Goal: Information Seeking & Learning: Learn about a topic

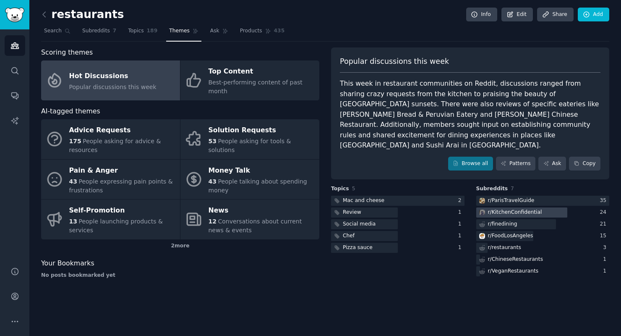
click at [539, 207] on div "r/ KitchenConfidential" at bounding box center [509, 212] width 67 height 10
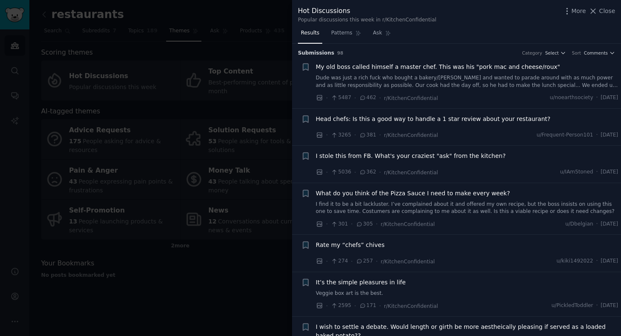
click at [446, 154] on span "I stole this from FB. What's your craziest "ask" from the kitchen?" at bounding box center [411, 155] width 190 height 9
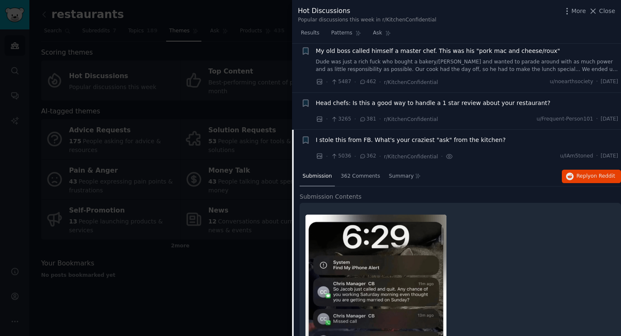
scroll to position [8, 0]
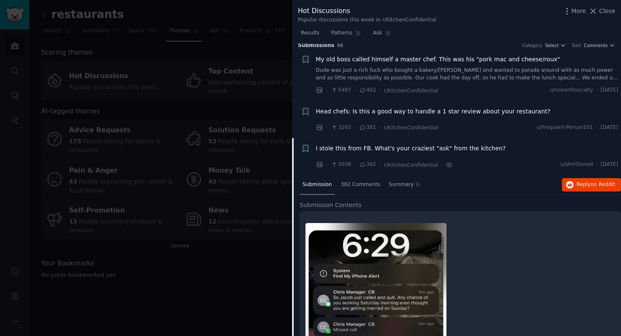
click at [465, 187] on div "Submission 362 Comments Summary Reply on Reddit" at bounding box center [459, 185] width 321 height 20
click at [434, 110] on span "Head chefs: Is this a good way to handle a 1 star review about your restaurant?" at bounding box center [433, 111] width 234 height 9
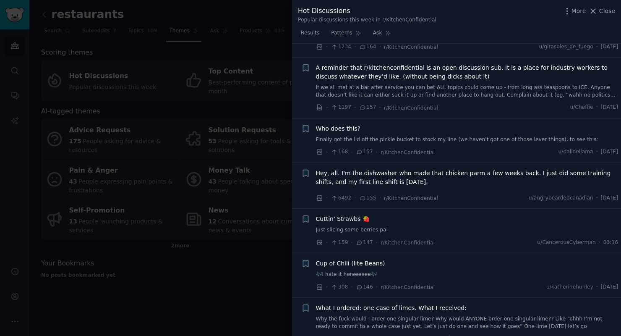
scroll to position [655, 0]
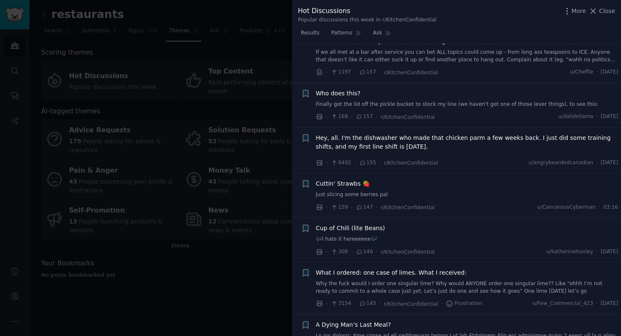
click at [211, 211] on div at bounding box center [310, 168] width 621 height 336
